Goal: Information Seeking & Learning: Ask a question

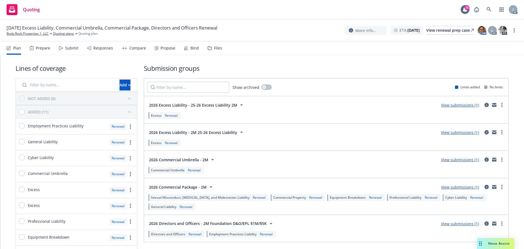
click at [68, 48] on div "Submit" at bounding box center [71, 48] width 13 height 4
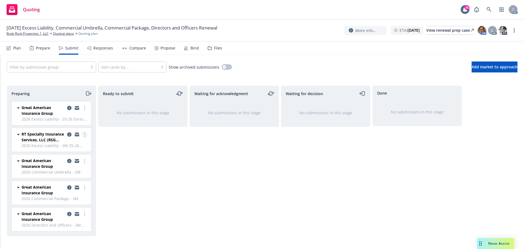
click at [85, 134] on circle "more" at bounding box center [84, 134] width 1 height 1
click at [64, 155] on span "Log acknowledgement" at bounding box center [60, 156] width 54 height 5
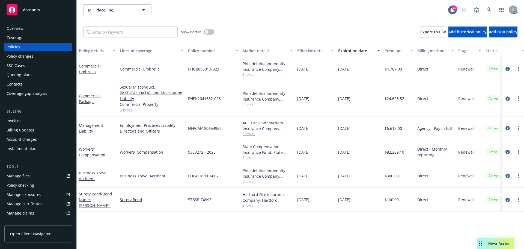
click at [126, 107] on link "5 more" at bounding box center [152, 110] width 64 height 6
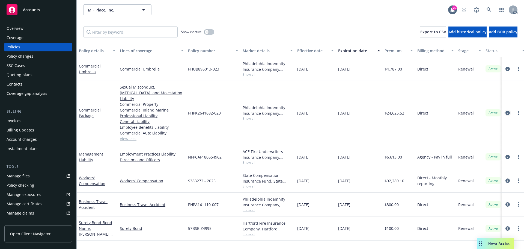
click at [507, 111] on icon "circleInformation" at bounding box center [508, 113] width 4 height 4
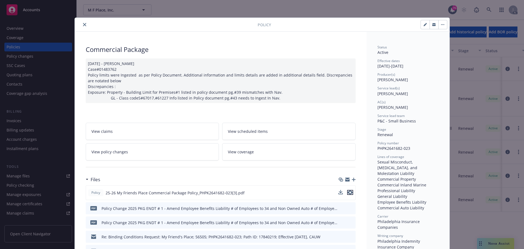
click at [348, 192] on icon "preview file" at bounding box center [350, 192] width 5 height 4
click at [83, 24] on icon "close" at bounding box center [84, 24] width 3 height 3
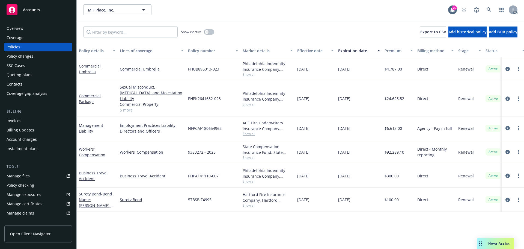
click at [126, 107] on link "5 more" at bounding box center [152, 110] width 64 height 6
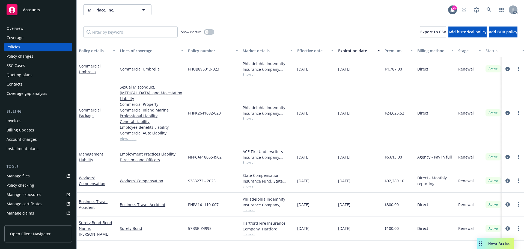
click at [251, 160] on span "Show all" at bounding box center [268, 162] width 50 height 5
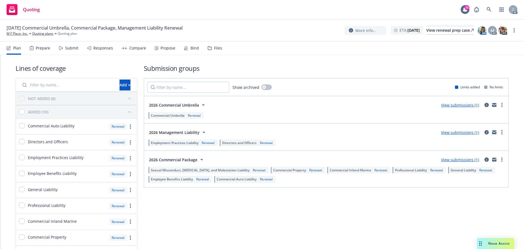
click at [70, 51] on div "Submit" at bounding box center [68, 48] width 19 height 13
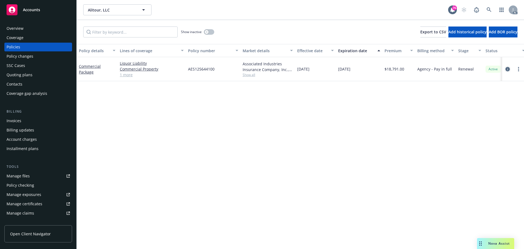
click at [507, 69] on icon "circleInformation" at bounding box center [508, 69] width 4 height 4
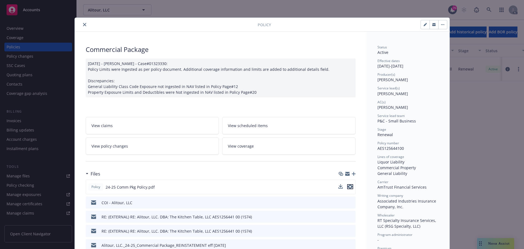
click at [349, 187] on icon "preview file" at bounding box center [350, 187] width 5 height 4
click at [132, 91] on div "11/25/2024 - Srilakshmi Netela - Case#01323330: Policy Limits were Ingested as …" at bounding box center [221, 77] width 270 height 39
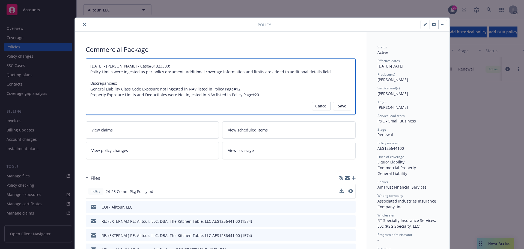
drag, startPoint x: 255, startPoint y: 96, endPoint x: 84, endPoint y: 88, distance: 170.6
click at [86, 88] on textarea "11/25/2024 - Srilakshmi Netela - Case#01323330: Policy Limits were Ingested as …" at bounding box center [221, 86] width 270 height 56
click at [315, 108] on span "Cancel" at bounding box center [321, 106] width 12 height 9
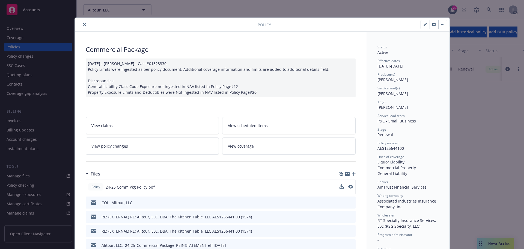
click at [83, 25] on icon "close" at bounding box center [84, 24] width 3 height 3
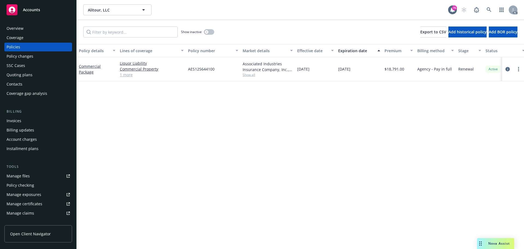
click at [490, 247] on div "Nova Assist" at bounding box center [495, 243] width 37 height 11
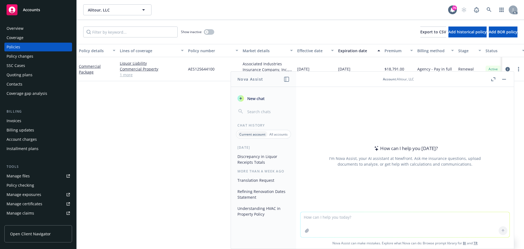
click at [353, 221] on textarea at bounding box center [405, 224] width 209 height 25
click at [323, 219] on textarea "what" at bounding box center [405, 224] width 209 height 26
type textarea "what class code in this account"
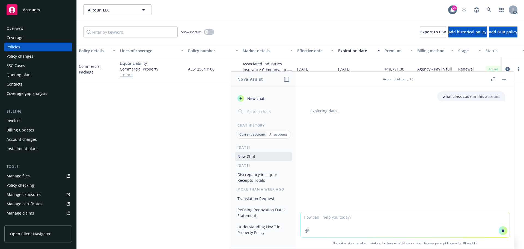
click at [506, 78] on button "button" at bounding box center [504, 79] width 7 height 7
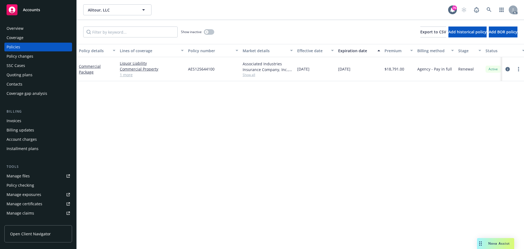
click at [497, 242] on span "Nova Assist" at bounding box center [500, 243] width 22 height 5
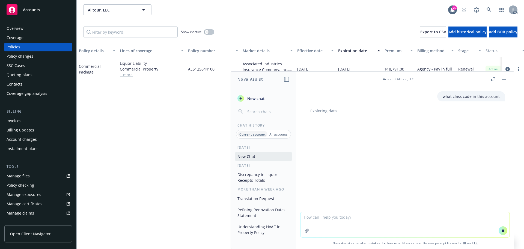
click at [256, 175] on button "Discrepancy in Liquor Receipts Totals" at bounding box center [263, 177] width 57 height 15
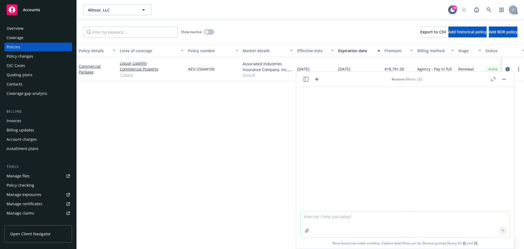
scroll to position [54, 0]
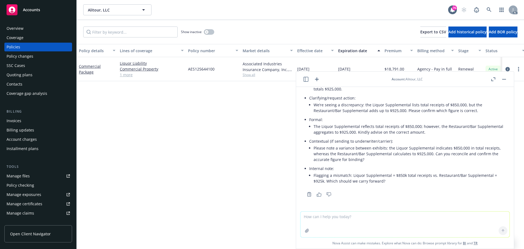
click at [354, 221] on textarea at bounding box center [405, 224] width 209 height 26
click at [305, 80] on icon "button" at bounding box center [306, 79] width 5 height 5
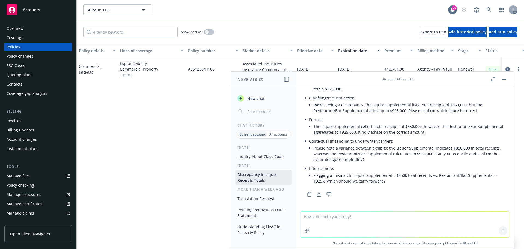
click at [258, 158] on button "Inquiry About Class Code" at bounding box center [263, 156] width 57 height 9
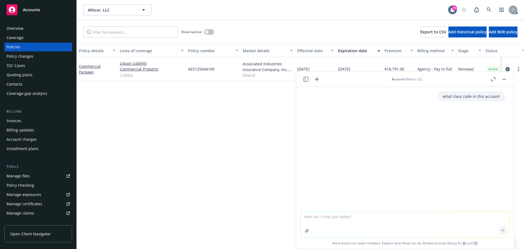
click at [506, 79] on button "button" at bounding box center [504, 79] width 7 height 7
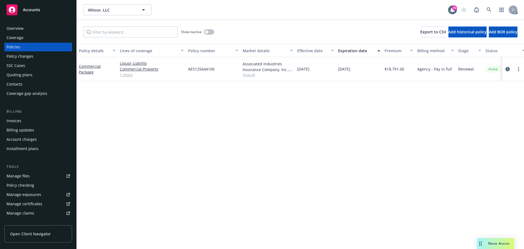
click at [245, 140] on div "Policy details Lines of coverage Policy number Market details Effective date Ex…" at bounding box center [301, 146] width 448 height 205
click at [493, 244] on span "Nova Assist" at bounding box center [500, 243] width 22 height 5
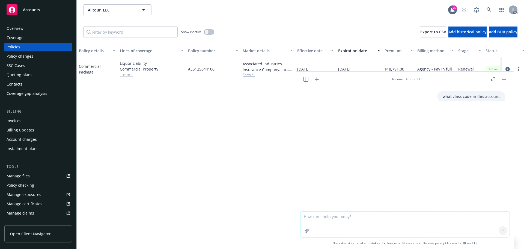
click at [307, 77] on icon "button" at bounding box center [306, 79] width 5 height 5
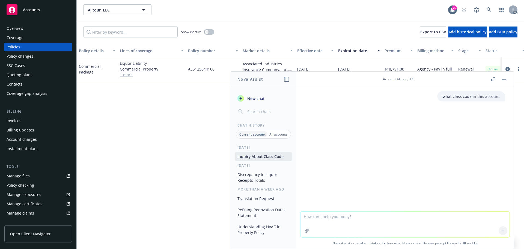
click at [258, 157] on button "Inquiry About Class Code" at bounding box center [263, 156] width 57 height 9
click at [507, 79] on button "button" at bounding box center [504, 79] width 7 height 7
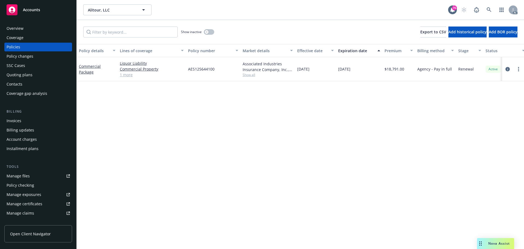
click at [319, 154] on div "Policy details Lines of coverage Policy number Market details Effective date Ex…" at bounding box center [301, 146] width 448 height 205
click at [211, 153] on div "Policy details Lines of coverage Policy number Market details Effective date Ex…" at bounding box center [301, 146] width 448 height 205
click at [27, 177] on div "Manage files" at bounding box center [18, 176] width 23 height 9
click at [507, 70] on icon "circleInformation" at bounding box center [508, 69] width 4 height 4
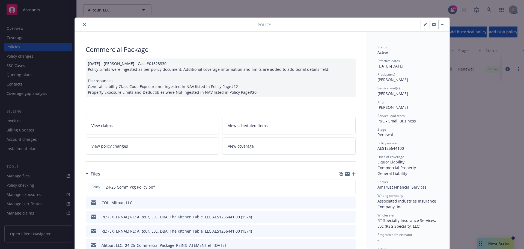
click at [83, 25] on icon "close" at bounding box center [84, 24] width 3 height 3
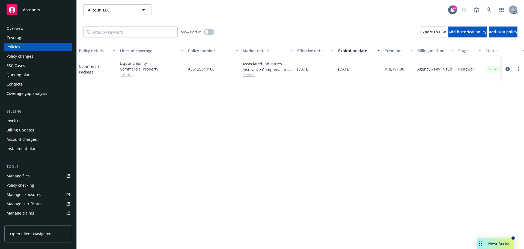
click at [496, 241] on div "Nova Assist" at bounding box center [495, 243] width 37 height 11
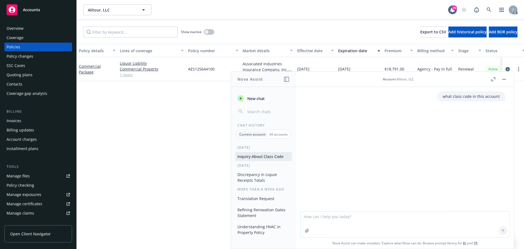
click at [341, 220] on textarea at bounding box center [405, 224] width 209 height 26
paste textarea "Restaurants - with sales of alcoholic beverages that are less than 30% of the t…"
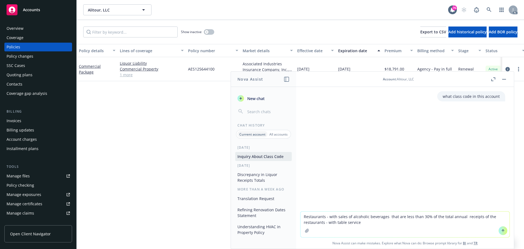
click at [303, 217] on textarea "Restaurants - with sales of alcoholic beverages that are less than 30% of the t…" at bounding box center [405, 224] width 209 height 26
click at [385, 222] on textarea "There are 2 class one is 'Restaurants - with sales of alcoholic beverages that …" at bounding box center [405, 224] width 209 height 26
drag, startPoint x: 331, startPoint y: 217, endPoint x: 332, endPoint y: 222, distance: 5.0
click at [332, 219] on textarea "There are 2 class one is 'Restaurants - with sales of alcoholic beverages that …" at bounding box center [405, 224] width 209 height 26
click at [332, 218] on textarea "There are 2 class one is 'Restaurants - with sales of alcoholic beverages that …" at bounding box center [405, 224] width 209 height 26
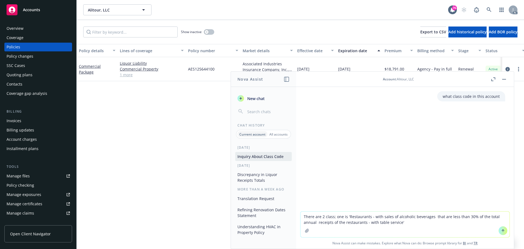
click at [401, 223] on textarea "There are 2 class; one is 'Restaurants - with sales of alcoholic beverages that…" at bounding box center [405, 224] width 209 height 26
click at [411, 221] on textarea "There are 2 class; one is 'Restaurants - with sales of alcoholic beverages that…" at bounding box center [405, 224] width 209 height 26
paste textarea "liquor"
type textarea "There are 2 class; one is 'Restaurants - with sales of alcoholic beverages that…"
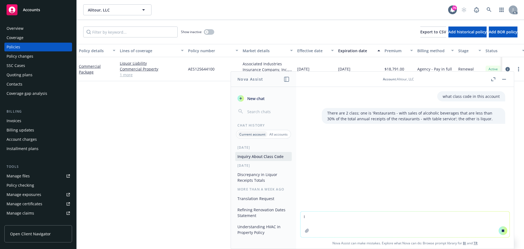
type textarea "I"
click at [412, 221] on textarea "please wait" at bounding box center [405, 224] width 209 height 26
drag, startPoint x: 338, startPoint y: 218, endPoint x: 286, endPoint y: 218, distance: 52.2
click at [296, 218] on div "Nova Assist New chat Chat History Current account All accounts Today Inquiry Ab…" at bounding box center [405, 160] width 218 height 178
click at [348, 217] on textarea "please wait" at bounding box center [405, 224] width 209 height 26
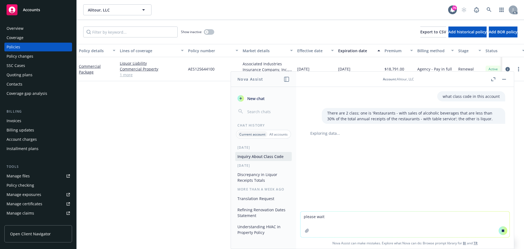
drag, startPoint x: 332, startPoint y: 217, endPoint x: 294, endPoint y: 217, distance: 37.4
click at [296, 217] on div "Nova Assist New chat Chat History Current account All accounts Today Inquiry Ab…" at bounding box center [405, 160] width 218 height 178
click at [361, 217] on textarea "I have the following info:" at bounding box center [405, 224] width 209 height 26
paste textarea "Receipts for Food: 650,000 Receipts for Alcohol: 195,000 Receipts for Other (pl…"
type textarea "I have the following info: Receipts for Food: 650,000 Receipts for Alcohol: 195…"
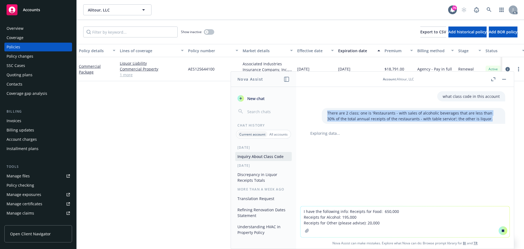
drag, startPoint x: 324, startPoint y: 112, endPoint x: 475, endPoint y: 119, distance: 151.4
click at [475, 119] on p "There are 2 class; one is 'Restaurants - with sales of alcoholic beverages that…" at bounding box center [413, 115] width 173 height 11
copy p "There are 2 class; one is 'Restaurants - with sales of alcoholic beverages that…"
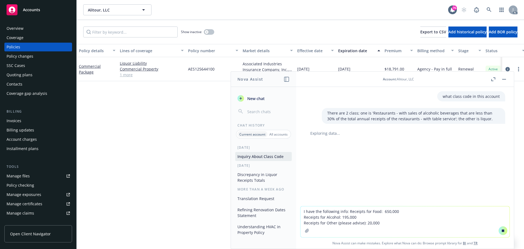
drag, startPoint x: 334, startPoint y: 218, endPoint x: 293, endPoint y: 211, distance: 41.9
click at [296, 211] on div "Nova Assist New chat Chat History Current account All accounts Today Inquiry Ab…" at bounding box center [405, 160] width 218 height 178
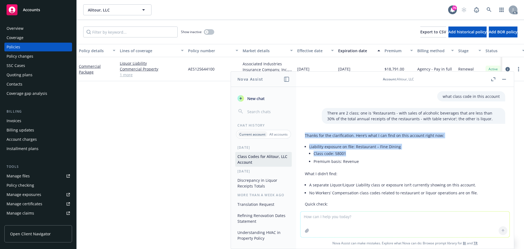
drag, startPoint x: 359, startPoint y: 158, endPoint x: 302, endPoint y: 136, distance: 61.2
click at [302, 136] on div "Thanks for the clarification. Here’s what I can find on this account right now:…" at bounding box center [405, 199] width 209 height 138
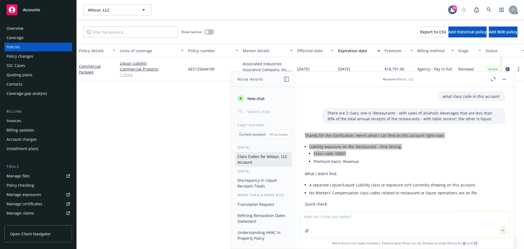
scroll to position [27, 0]
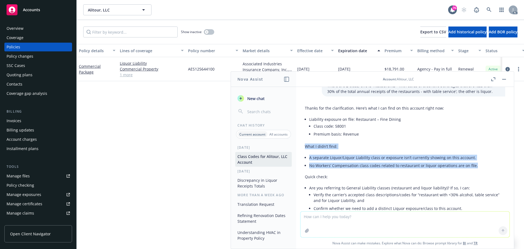
drag, startPoint x: 306, startPoint y: 146, endPoint x: 481, endPoint y: 164, distance: 175.7
click at [481, 164] on div "Thanks for the clarification. Here’s what I can find on this account right now:…" at bounding box center [405, 167] width 200 height 128
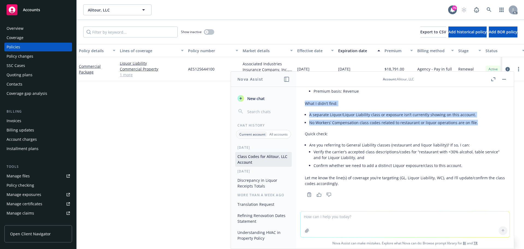
scroll to position [70, 0]
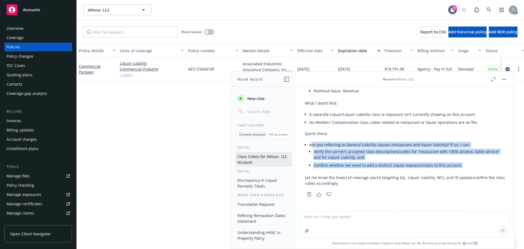
drag, startPoint x: 311, startPoint y: 143, endPoint x: 465, endPoint y: 169, distance: 156.4
click at [465, 169] on li "Are you referring to General Liability classes (restaurant and liquor liability…" at bounding box center [407, 155] width 196 height 29
copy li "re you referring to General Liability classes (restaurant and liquor liability)…"
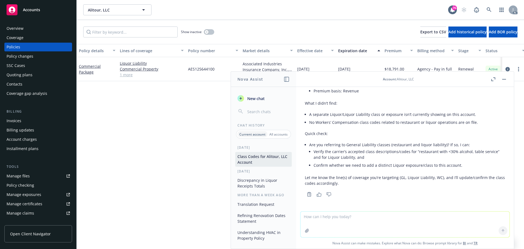
click at [381, 225] on textarea at bounding box center [405, 224] width 209 height 26
paste textarea "There are 2 classes; one is 'Restaurants - with sales of alcoholic beverages th…"
type textarea "There are 2 classes; one is 'Restaurants - with sales of alcoholic beverages th…"
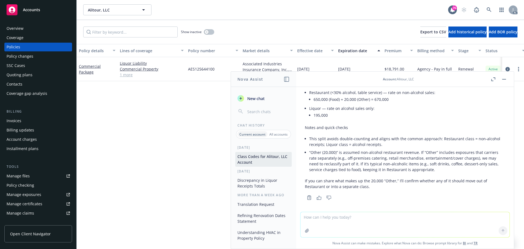
scroll to position [303, 0]
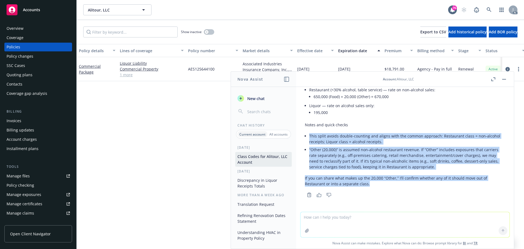
drag, startPoint x: 377, startPoint y: 184, endPoint x: 309, endPoint y: 134, distance: 84.2
click at [309, 134] on div "Got it. Based on your two classes (Restaurant <30% alcohol with table service, …" at bounding box center [405, 97] width 200 height 183
copy div "This split avoids double-counting and aligns with the common approach: Restaura…"
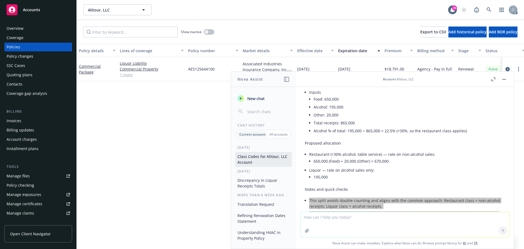
scroll to position [249, 0]
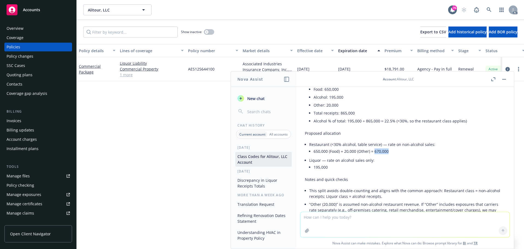
drag, startPoint x: 374, startPoint y: 153, endPoint x: 389, endPoint y: 152, distance: 14.8
click at [389, 152] on li "650,000 (Food) + 20,000 (Other) = 670,000" at bounding box center [410, 151] width 192 height 8
copy li "670,000"
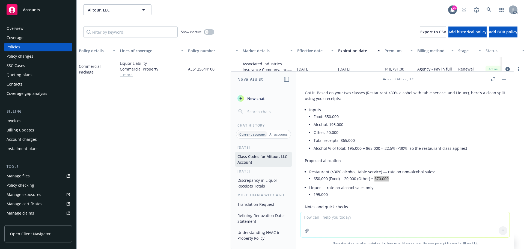
scroll to position [194, 0]
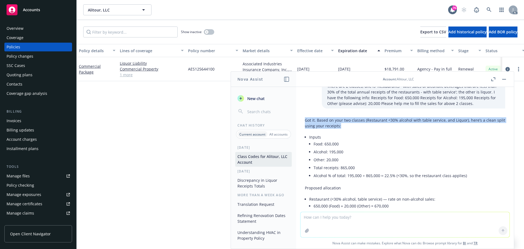
drag, startPoint x: 347, startPoint y: 125, endPoint x: 302, endPoint y: 120, distance: 45.1
click at [302, 120] on div "Got it. Based on your two classes (Restaurant <30% alcohol with table service, …" at bounding box center [405, 211] width 209 height 193
copy p "Got it. Based on your two classes (Restaurant <30% alcohol with table service, …"
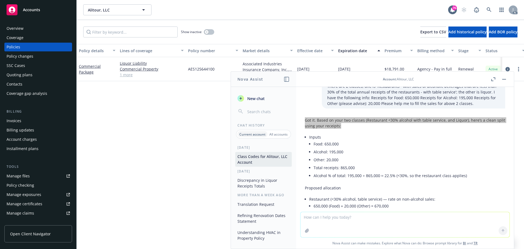
scroll to position [221, 0]
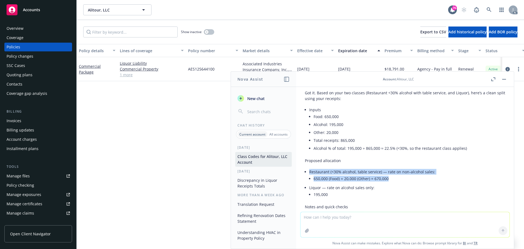
drag, startPoint x: 310, startPoint y: 173, endPoint x: 388, endPoint y: 179, distance: 78.3
click at [388, 179] on li "Restaurant (<30% alcohol, table service) — rate on non‑alcohol sales: 650,000 (…" at bounding box center [407, 176] width 196 height 16
copy li "Restaurant (<30% alcohol, table service) — rate on non‑alcohol sales: 650,000 (…"
click at [386, 183] on li "Restaurant (<30% alcohol, table service) — rate on non‑alcohol sales: 650,000 (…" at bounding box center [407, 176] width 196 height 16
drag, startPoint x: 316, startPoint y: 180, endPoint x: 392, endPoint y: 181, distance: 76.8
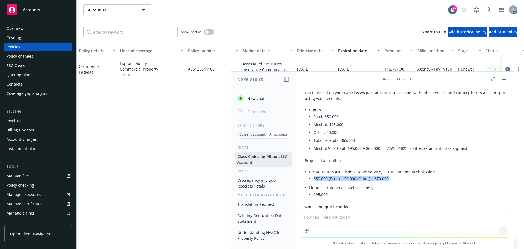
click at [392, 181] on li "650,000 (Food) + 20,000 (Other) = 670,000" at bounding box center [410, 179] width 192 height 8
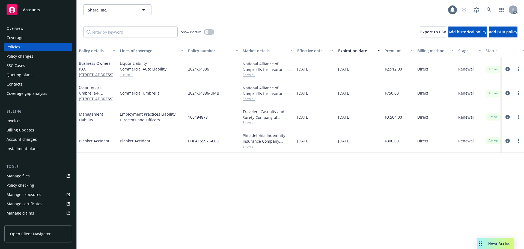
click at [273, 181] on div "Policy details Lines of coverage Policy number Market details Effective date Ex…" at bounding box center [301, 146] width 448 height 205
click at [507, 69] on icon "circleInformation" at bounding box center [508, 69] width 4 height 4
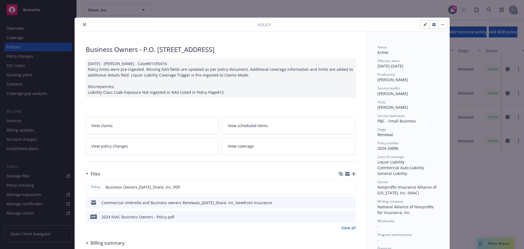
click at [83, 25] on icon "close" at bounding box center [84, 24] width 3 height 3
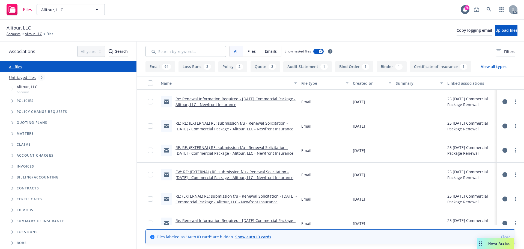
click at [11, 101] on span "Tree Example" at bounding box center [12, 100] width 9 height 9
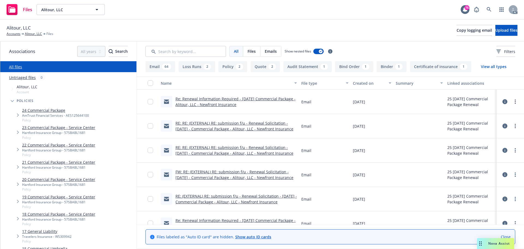
click at [14, 102] on span "Tree Example" at bounding box center [12, 100] width 9 height 9
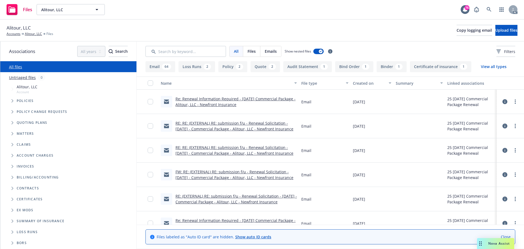
click at [14, 102] on span "Tree Example" at bounding box center [12, 100] width 9 height 9
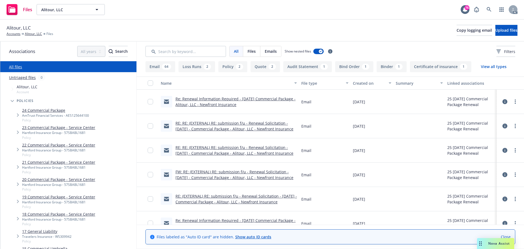
click at [43, 113] on link "24 Commercial Package" at bounding box center [55, 110] width 67 height 6
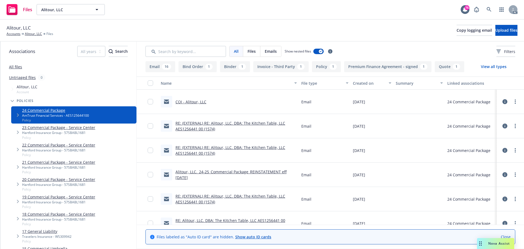
click at [17, 115] on icon "Tree Example" at bounding box center [18, 114] width 2 height 3
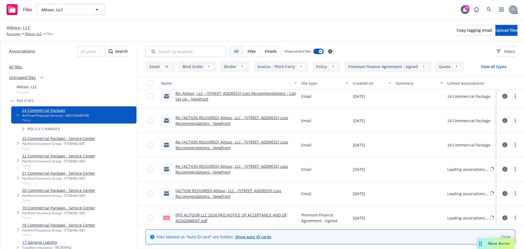
scroll to position [355, 0]
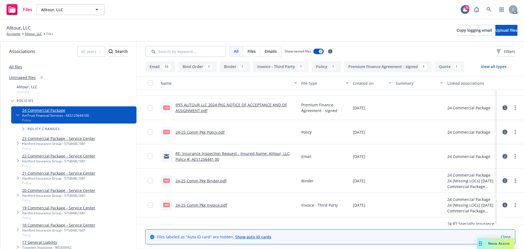
click at [214, 181] on link "24-25 Comm Pkg Binder.pdf" at bounding box center [201, 180] width 51 height 5
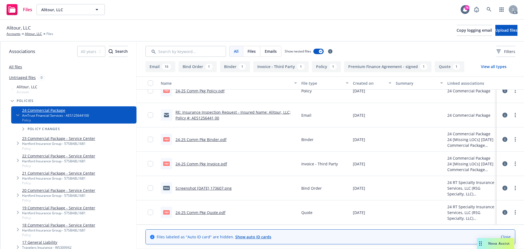
click at [205, 214] on link "24-25 Comm Pkg Quote.pdf" at bounding box center [201, 212] width 50 height 5
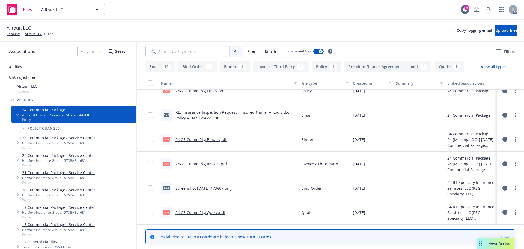
click at [499, 243] on span "Nova Assist" at bounding box center [500, 243] width 22 height 5
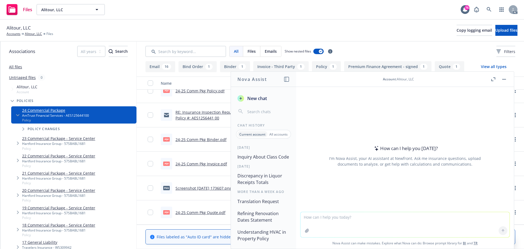
click at [257, 161] on button "Inquiry About Class Code" at bounding box center [263, 157] width 57 height 10
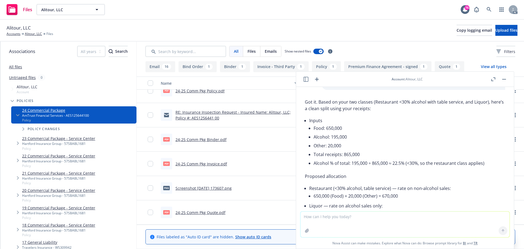
scroll to position [277, 0]
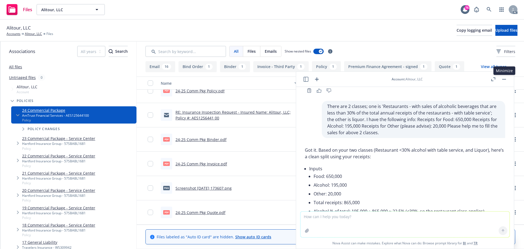
click at [506, 79] on rect "button" at bounding box center [505, 79] width 4 height 1
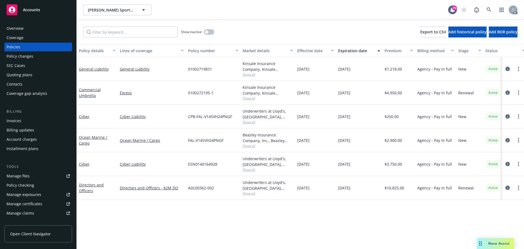
click at [250, 120] on span "Show all" at bounding box center [268, 122] width 50 height 5
click at [181, 230] on div "Policy details Lines of coverage Policy number Market details Effective date Ex…" at bounding box center [301, 146] width 448 height 205
click at [249, 144] on span "Show all" at bounding box center [268, 145] width 50 height 5
click at [250, 121] on span "Show all" at bounding box center [268, 122] width 50 height 5
click at [182, 223] on div "Policy details Lines of coverage Policy number Market details Effective date Ex…" at bounding box center [301, 146] width 448 height 205
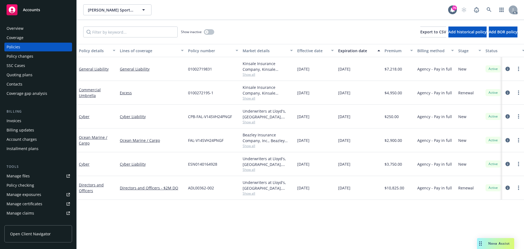
click at [250, 171] on span "Show all" at bounding box center [268, 169] width 50 height 5
click at [252, 123] on span "Show all" at bounding box center [268, 122] width 50 height 5
click at [342, 215] on div "Policy details Lines of coverage Policy number Market details Effective date Ex…" at bounding box center [301, 146] width 448 height 205
click at [252, 122] on span "Show all" at bounding box center [268, 122] width 50 height 5
click at [213, 116] on span "CPB-FAL-V14SVH24PNGF" at bounding box center [210, 117] width 44 height 6
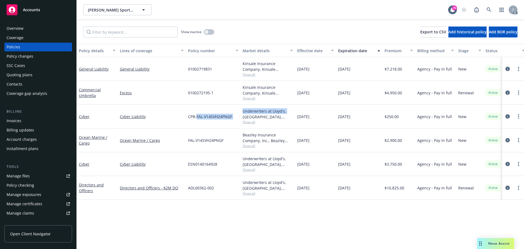
drag, startPoint x: 197, startPoint y: 117, endPoint x: 241, endPoint y: 119, distance: 44.3
click at [241, 119] on div "Cyber Cyber Liability CPB-FAL-V14SVH24PNGF Underwriters at Lloyd's, [GEOGRAPHIC…" at bounding box center [340, 117] width 527 height 24
drag, startPoint x: 195, startPoint y: 141, endPoint x: 225, endPoint y: 141, distance: 30.3
click at [225, 141] on div "FAL-V14SVH24PNGF" at bounding box center [213, 140] width 55 height 24
click at [222, 141] on span "FAL-V14SVH24PNGF" at bounding box center [206, 140] width 36 height 6
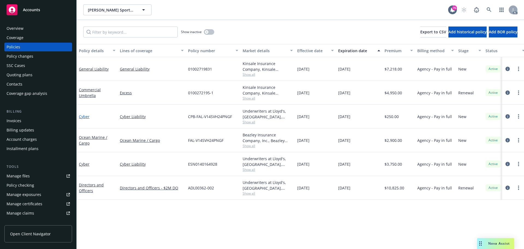
click at [86, 118] on link "Cyber" at bounding box center [84, 116] width 11 height 5
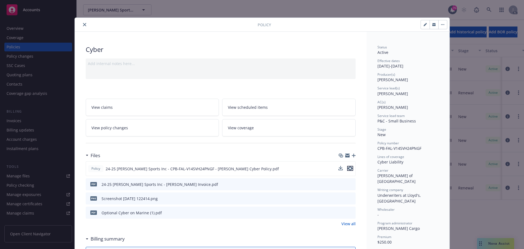
click at [349, 170] on icon "preview file" at bounding box center [350, 168] width 5 height 4
click at [81, 26] on button "close" at bounding box center [84, 24] width 7 height 7
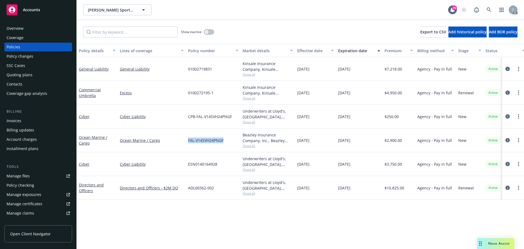
drag, startPoint x: 186, startPoint y: 140, endPoint x: 227, endPoint y: 140, distance: 40.4
click at [227, 140] on div "FAL-V14SVH24PNGF" at bounding box center [213, 140] width 55 height 24
